Goal: Share content: Share content

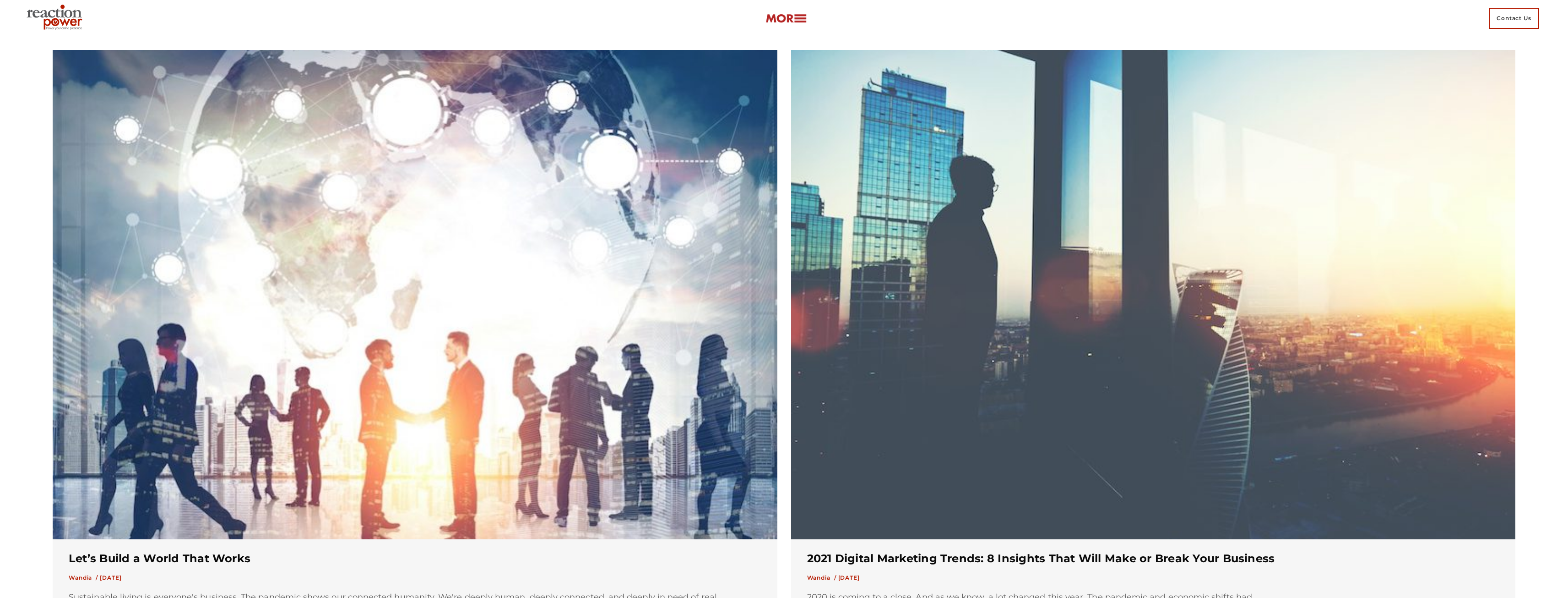
scroll to position [458, 0]
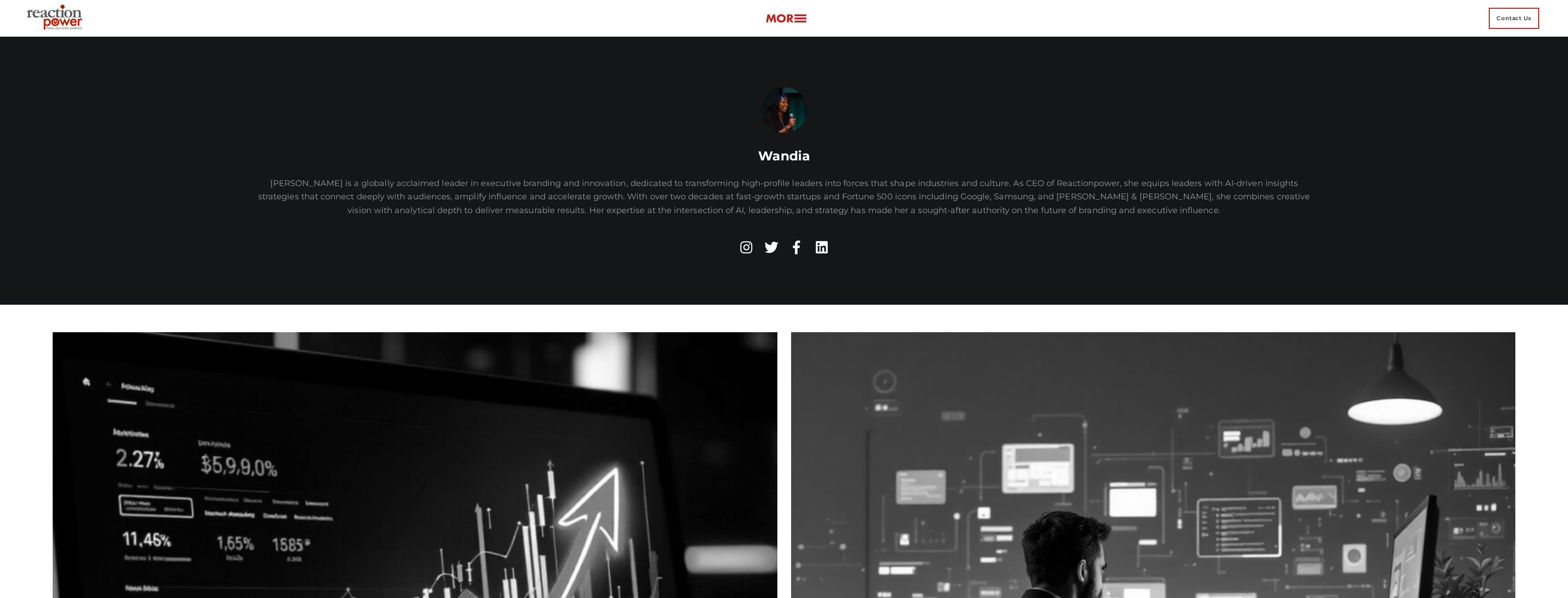
click at [814, 248] on link at bounding box center [822, 247] width 23 height 23
click at [798, 252] on icon at bounding box center [796, 247] width 7 height 14
click at [773, 252] on icon at bounding box center [771, 247] width 14 height 14
